Goal: Communication & Community: Ask a question

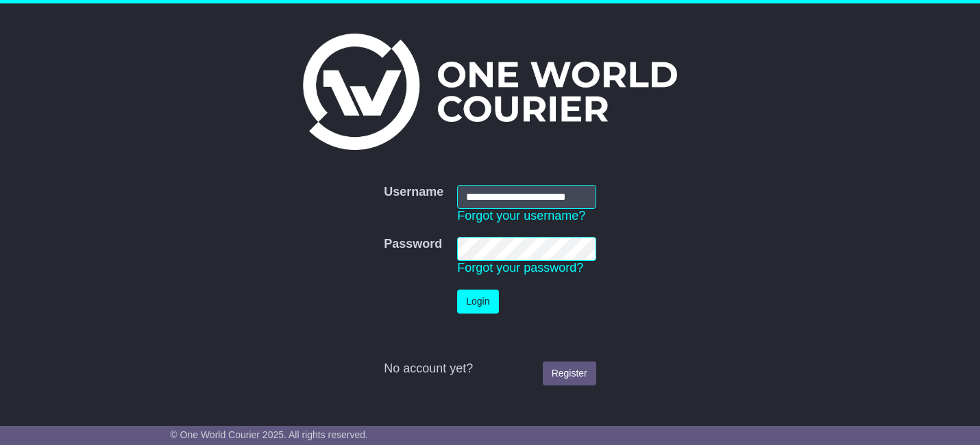
click at [457, 290] on button "Login" at bounding box center [477, 302] width 41 height 24
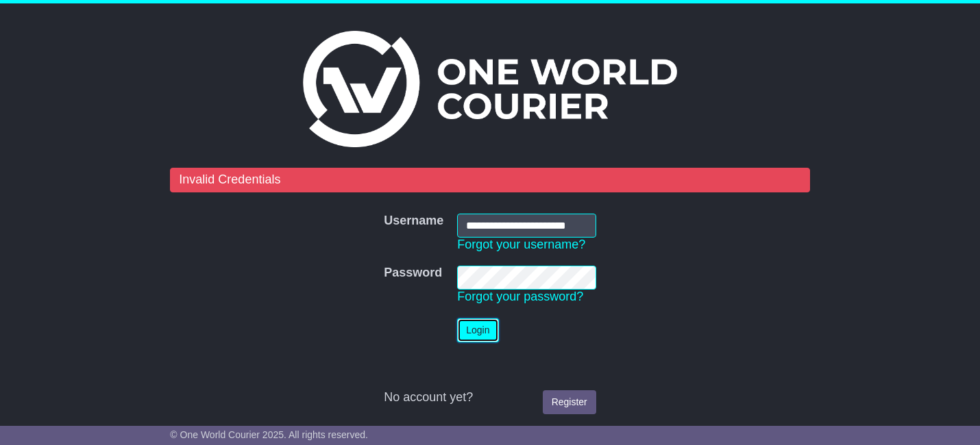
click at [493, 334] on button "Login" at bounding box center [477, 331] width 41 height 24
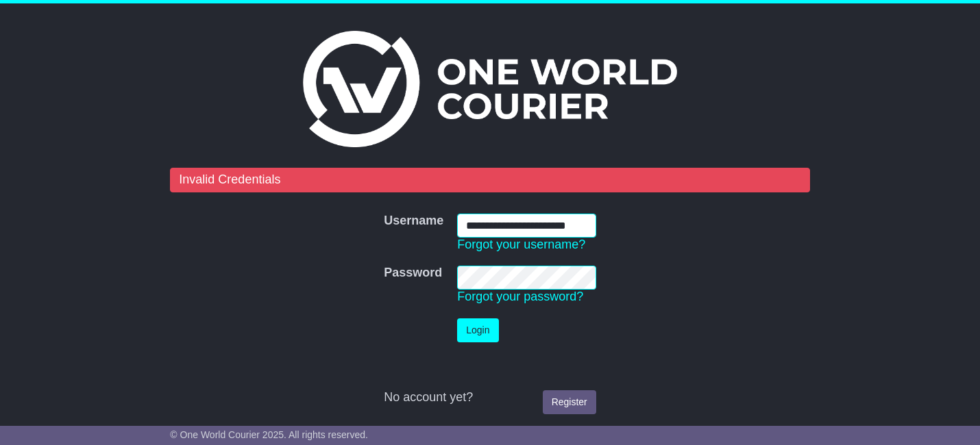
click at [486, 223] on input "**********" at bounding box center [526, 226] width 139 height 24
click at [237, 267] on form "**********" at bounding box center [489, 295] width 639 height 254
click at [539, 224] on input "**********" at bounding box center [526, 226] width 139 height 24
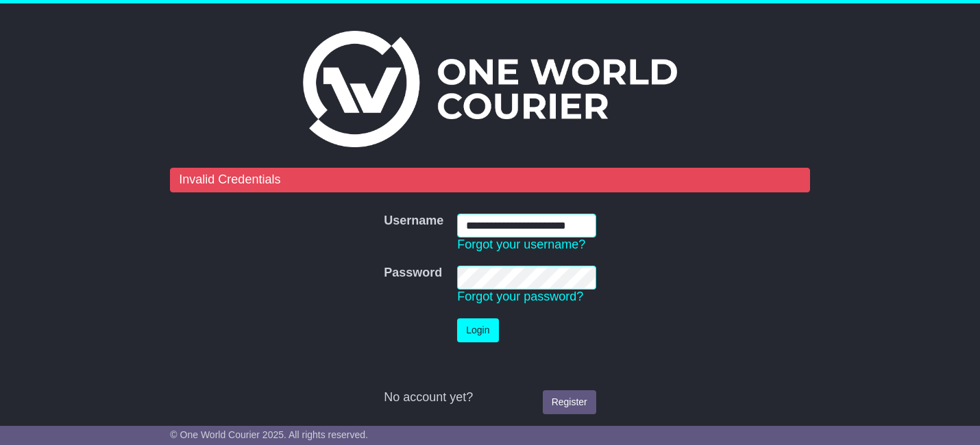
click at [539, 224] on input "**********" at bounding box center [526, 226] width 139 height 24
type input "**********"
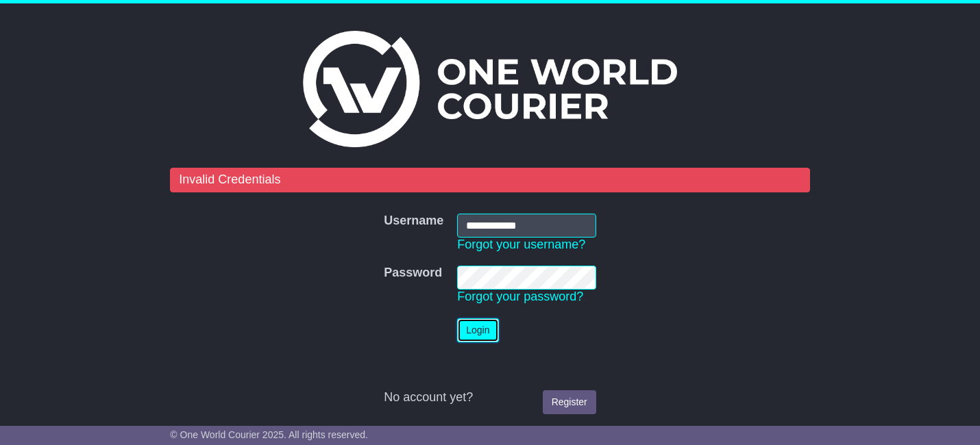
click at [490, 332] on button "Login" at bounding box center [477, 331] width 41 height 24
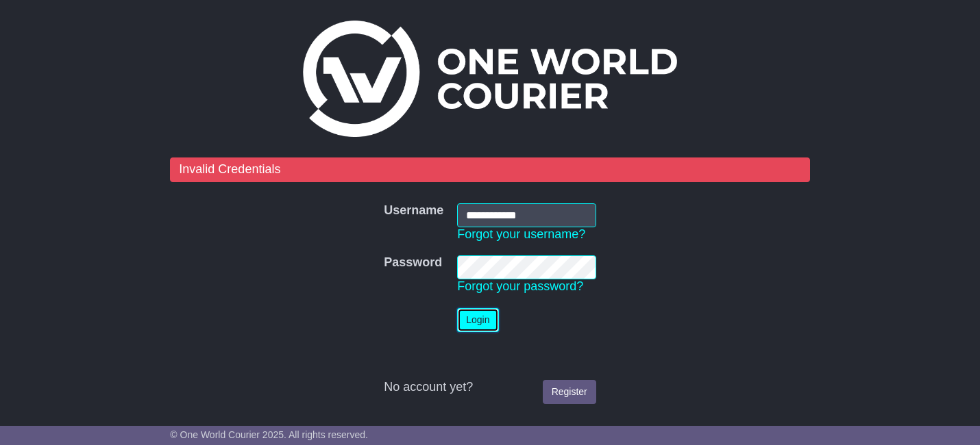
click at [485, 319] on button "Login" at bounding box center [477, 320] width 41 height 24
click at [522, 292] on link "Forgot your password?" at bounding box center [520, 287] width 126 height 14
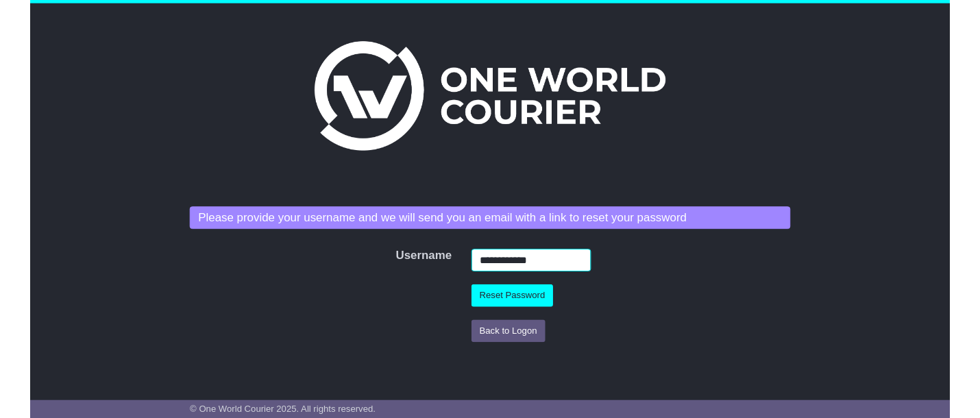
scroll to position [0, 0]
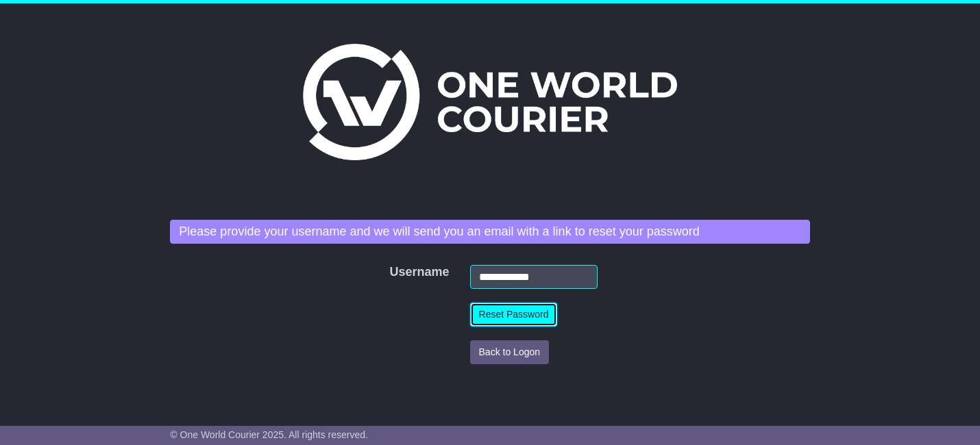
click at [541, 316] on button "Reset Password" at bounding box center [514, 315] width 88 height 24
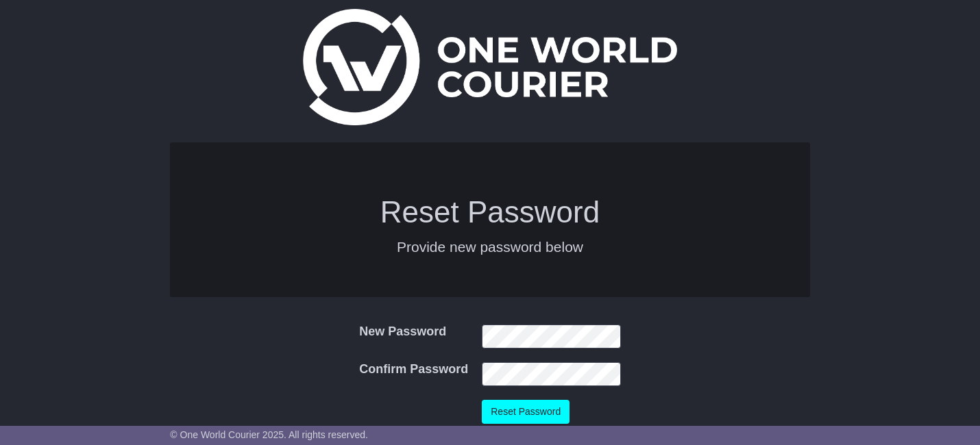
scroll to position [42, 0]
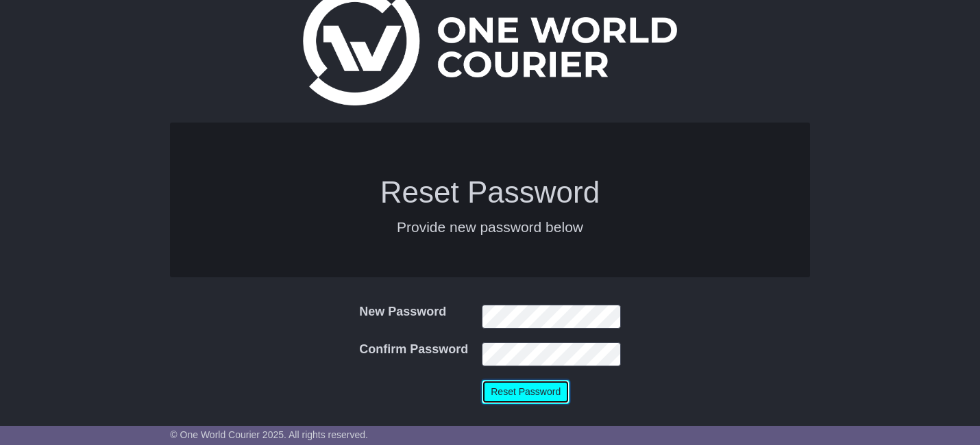
click at [564, 400] on button "Reset Password" at bounding box center [526, 392] width 88 height 24
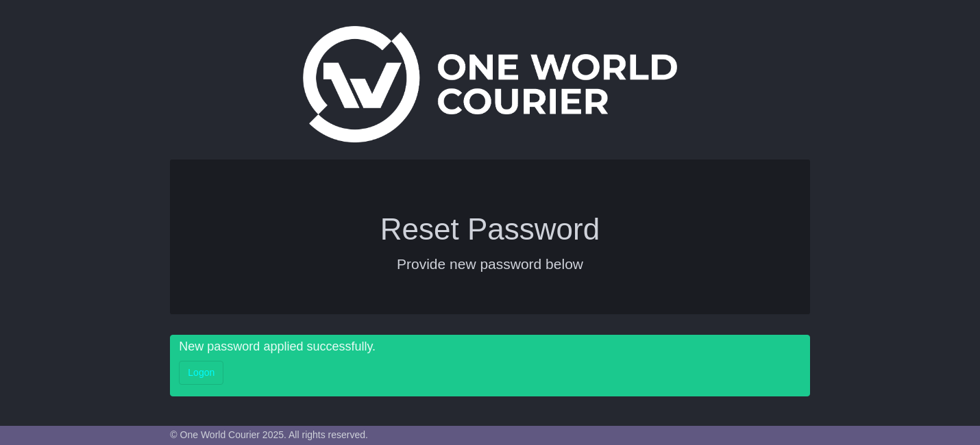
scroll to position [5, 0]
click at [197, 371] on link "Logon" at bounding box center [201, 373] width 45 height 24
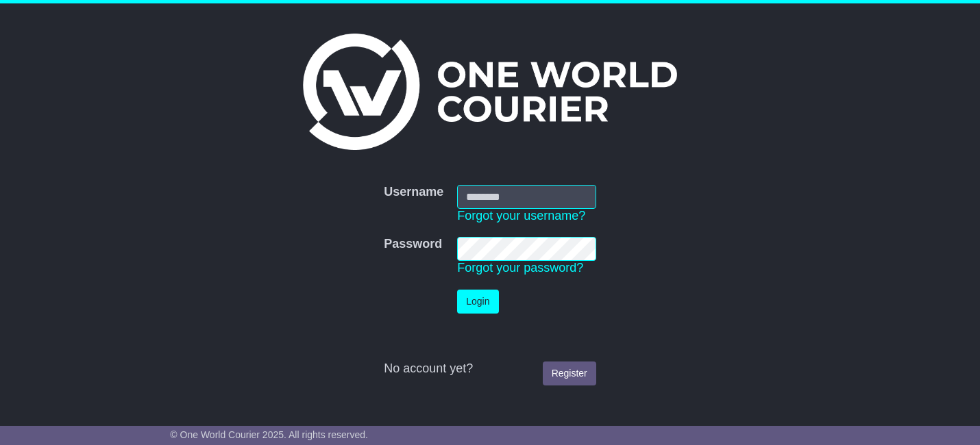
type input "**********"
click at [491, 299] on button "Login" at bounding box center [477, 302] width 41 height 24
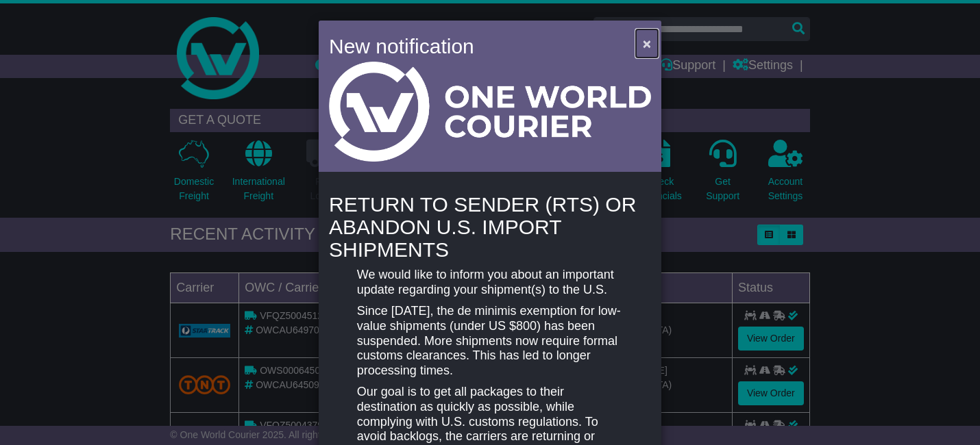
click at [643, 45] on span "×" at bounding box center [647, 44] width 8 height 16
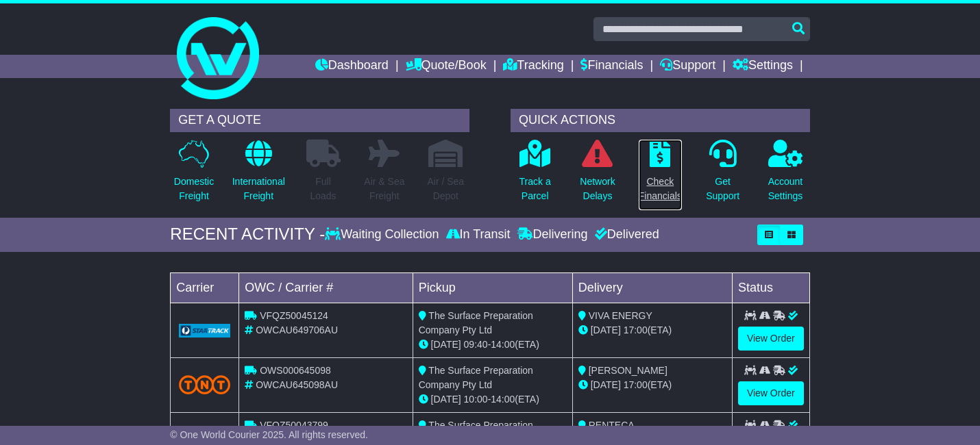
click at [663, 187] on p "Check Financials" at bounding box center [660, 189] width 43 height 29
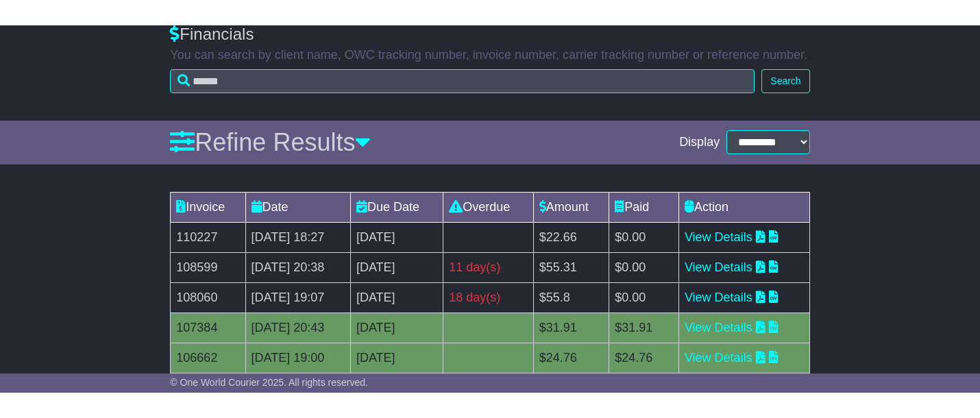
scroll to position [123, 0]
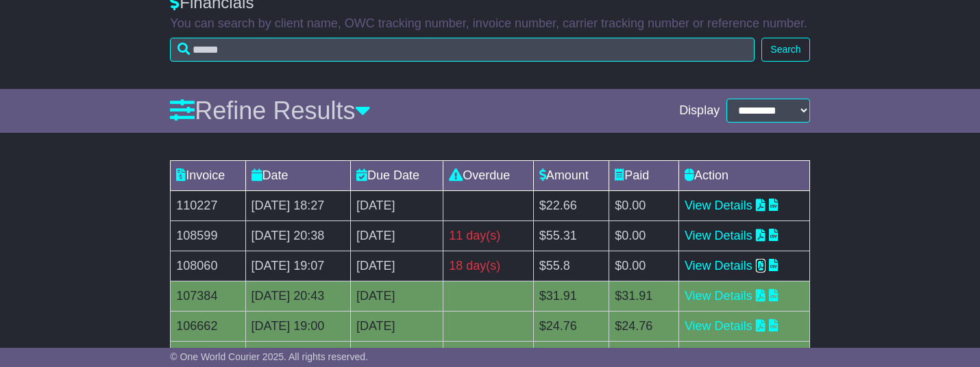
click at [765, 267] on icon at bounding box center [761, 265] width 10 height 12
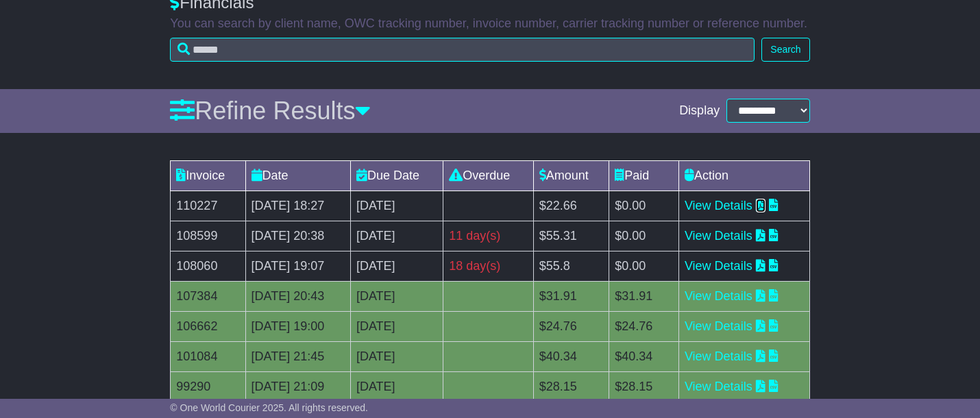
click at [765, 204] on icon at bounding box center [761, 205] width 10 height 12
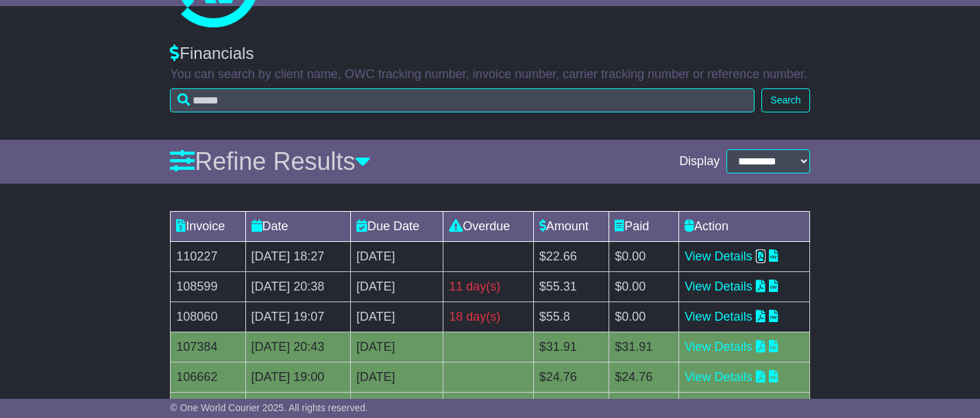
scroll to position [0, 0]
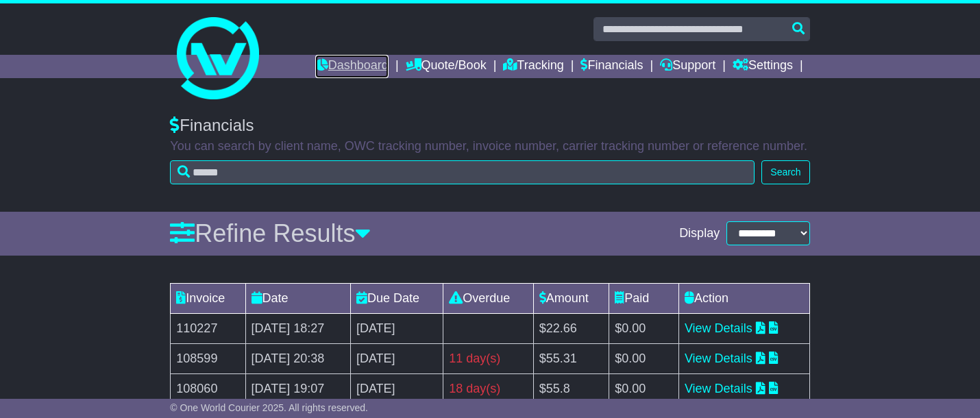
click at [353, 66] on link "Dashboard" at bounding box center [351, 66] width 73 height 23
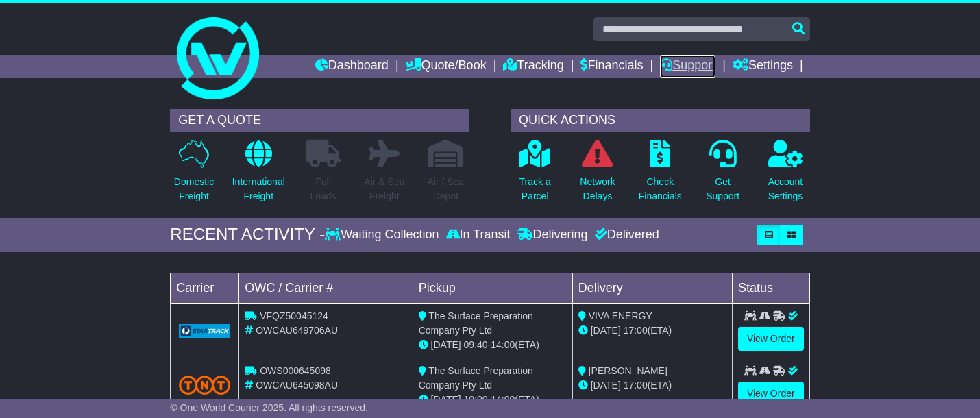
click at [711, 65] on link "Support" at bounding box center [688, 66] width 56 height 23
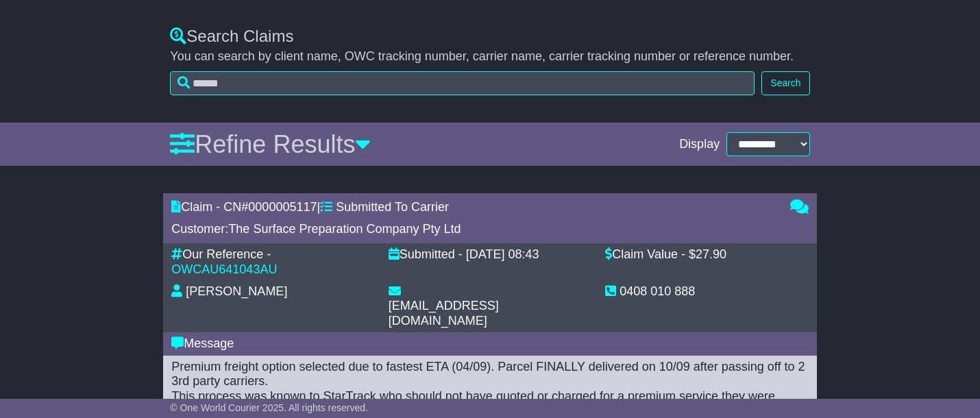
scroll to position [404, 0]
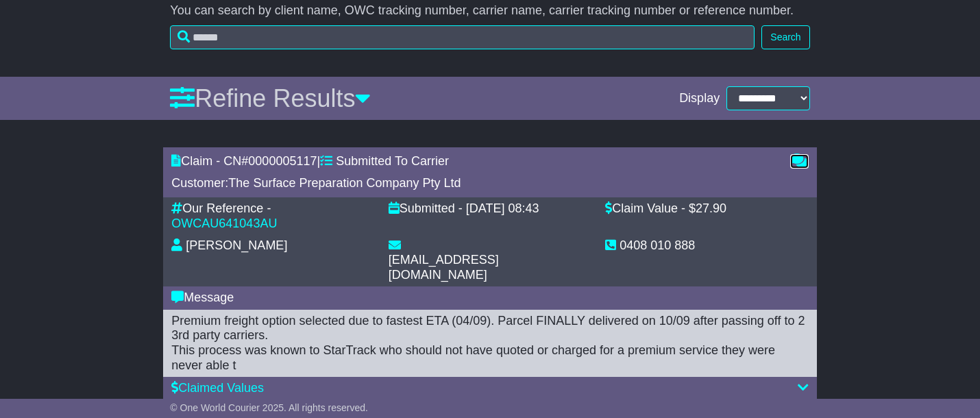
click at [796, 157] on icon at bounding box center [799, 160] width 19 height 12
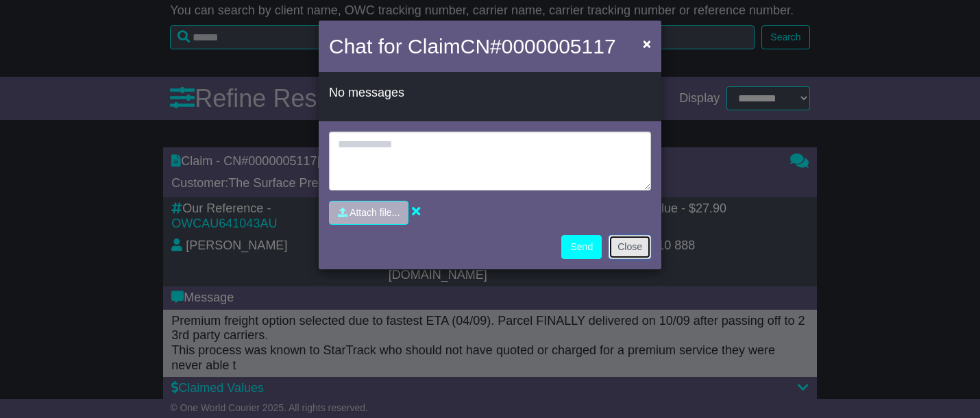
click at [635, 245] on button "Close" at bounding box center [630, 247] width 42 height 24
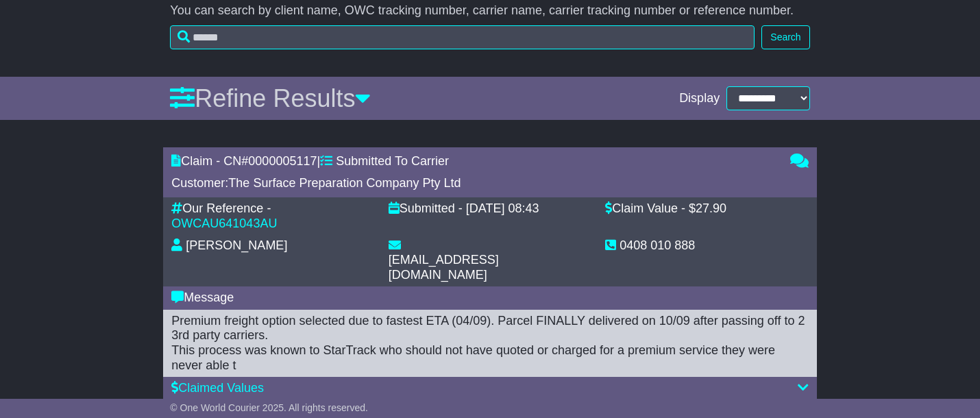
click at [800, 404] on icon at bounding box center [803, 410] width 11 height 12
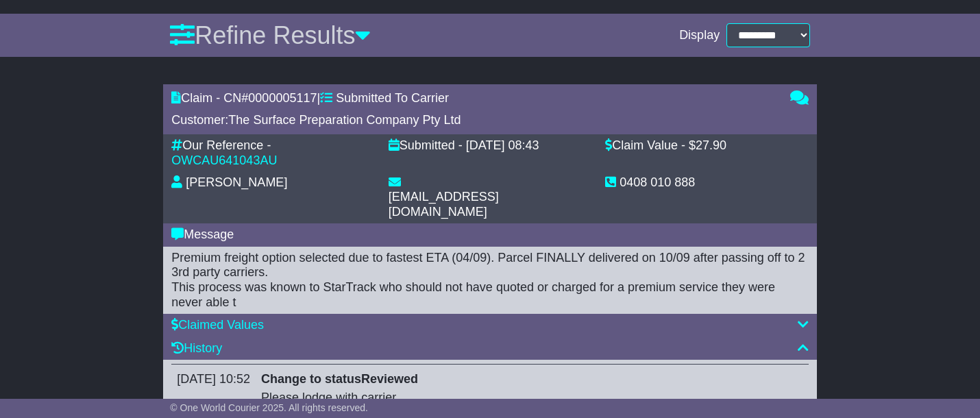
scroll to position [459, 0]
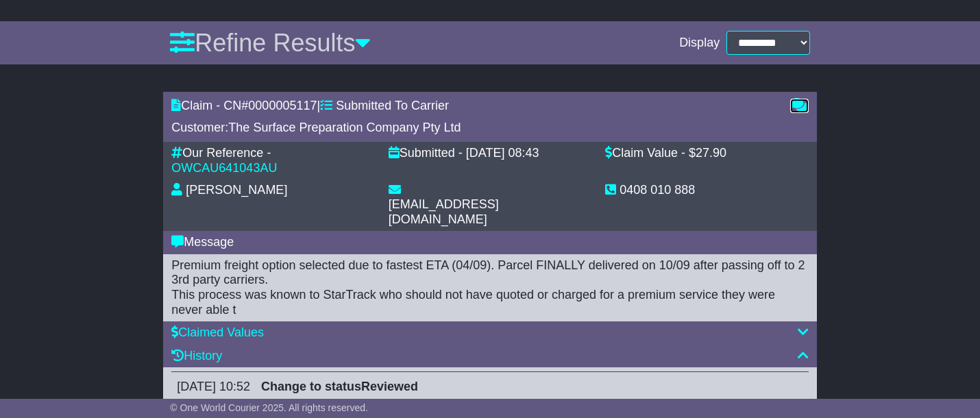
click at [798, 104] on icon at bounding box center [799, 105] width 19 height 12
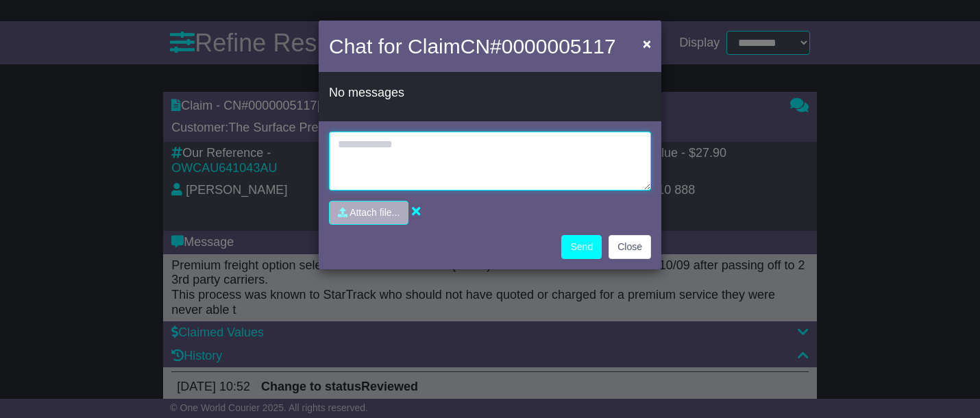
click at [485, 160] on textarea at bounding box center [490, 161] width 322 height 59
click at [375, 147] on textarea "**********" at bounding box center [490, 161] width 322 height 59
type textarea "**********"
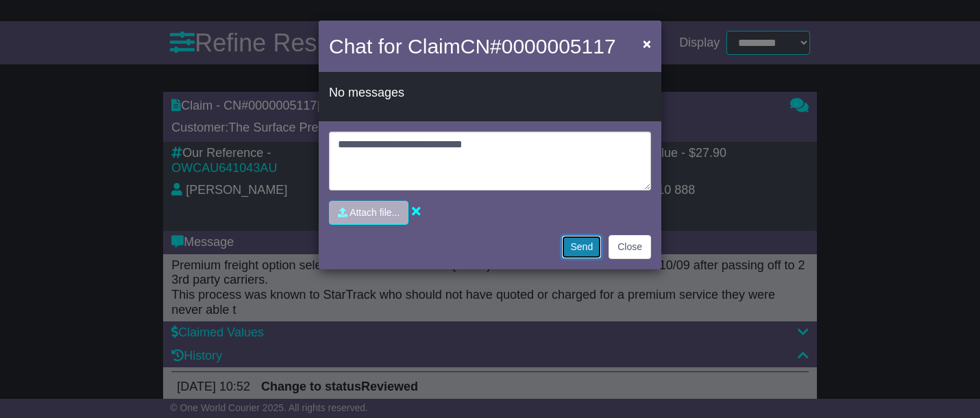
click at [589, 249] on button "Send" at bounding box center [581, 247] width 40 height 24
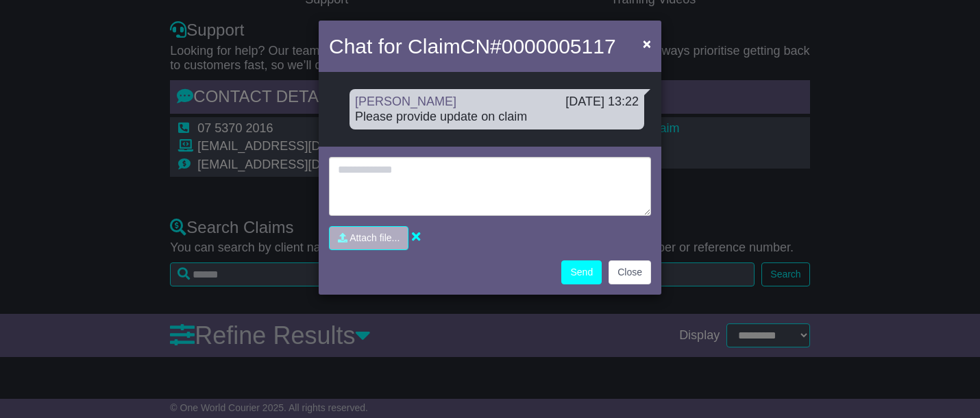
scroll to position [404, 0]
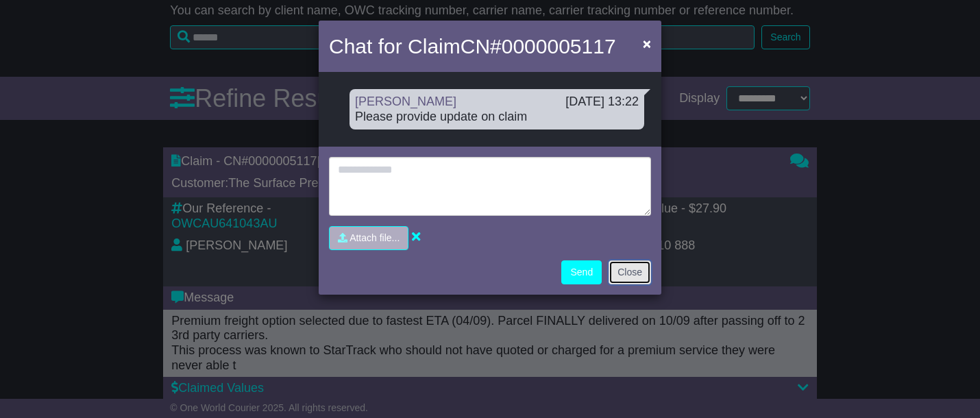
click at [630, 271] on button "Close" at bounding box center [630, 272] width 42 height 24
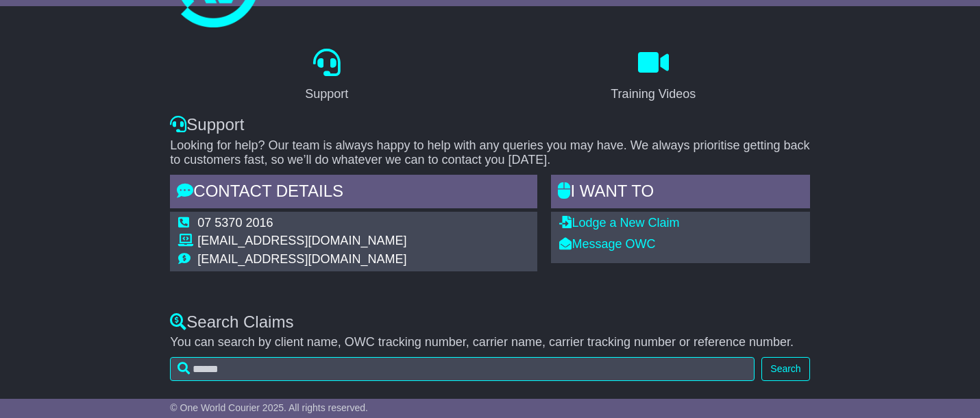
scroll to position [0, 0]
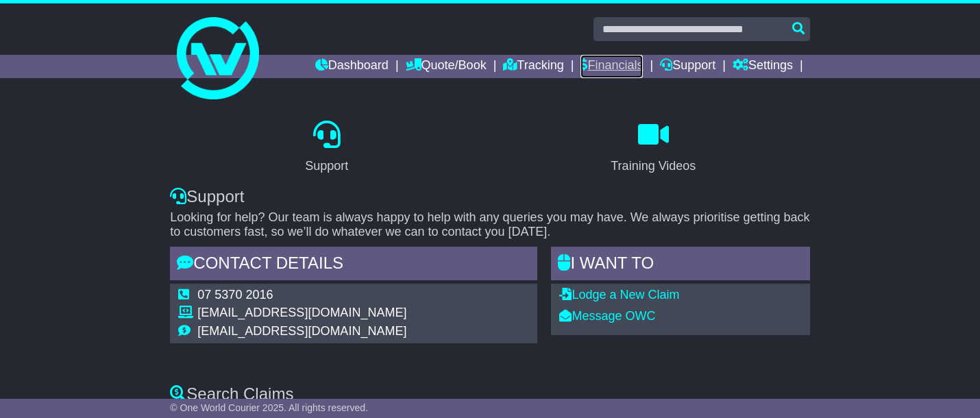
click at [630, 65] on link "Financials" at bounding box center [611, 66] width 62 height 23
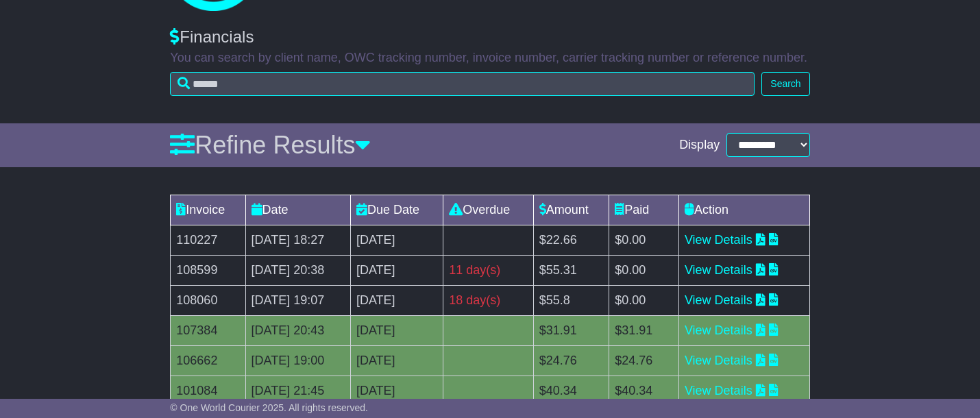
scroll to position [93, 0]
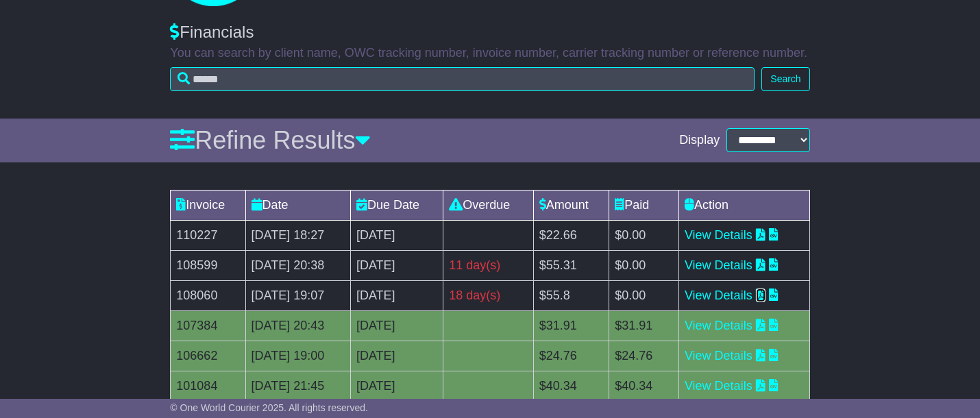
click at [765, 294] on icon at bounding box center [761, 295] width 10 height 12
